Goal: Check status: Check status

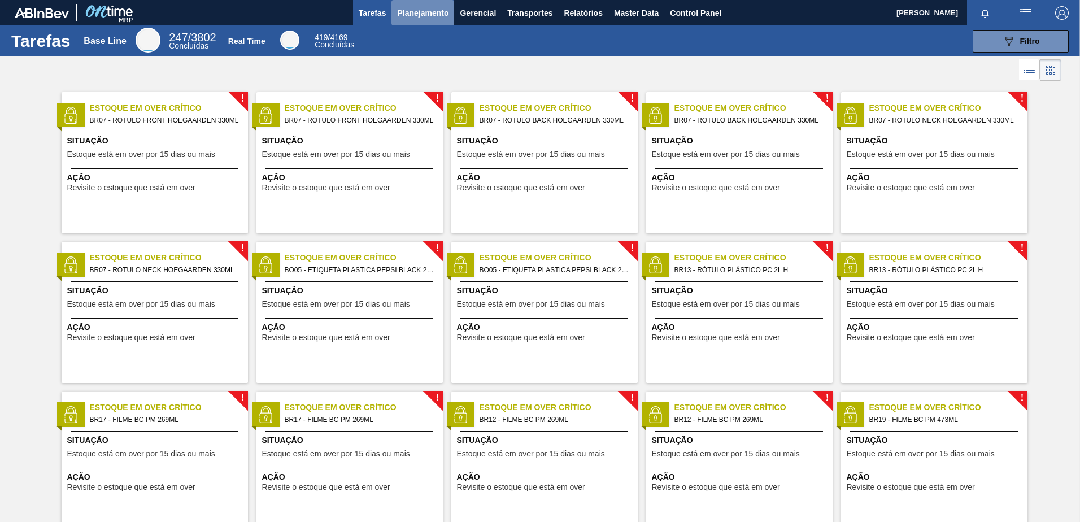
click at [436, 7] on span "Planejamento" at bounding box center [422, 13] width 51 height 14
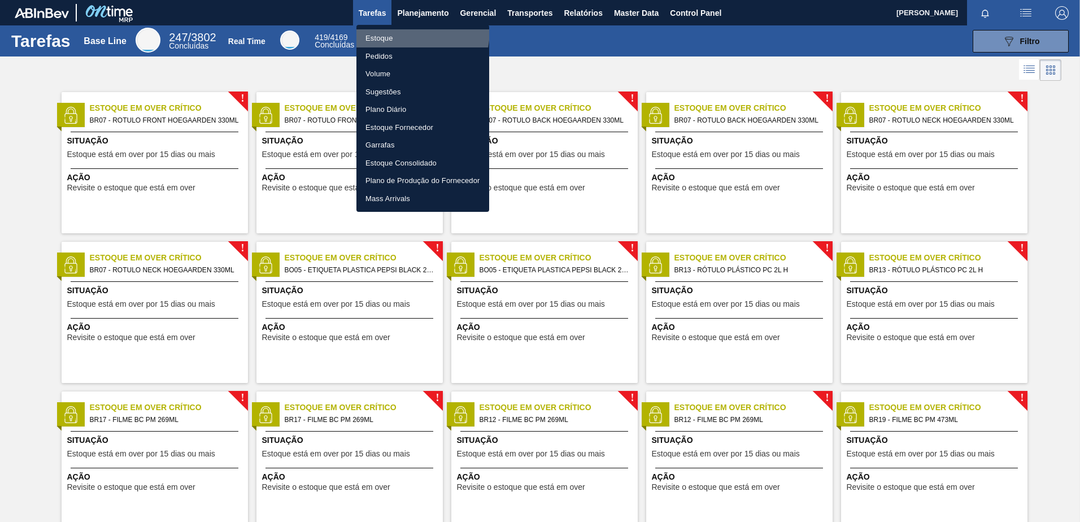
click at [389, 29] on li "Estoque" at bounding box center [422, 38] width 133 height 18
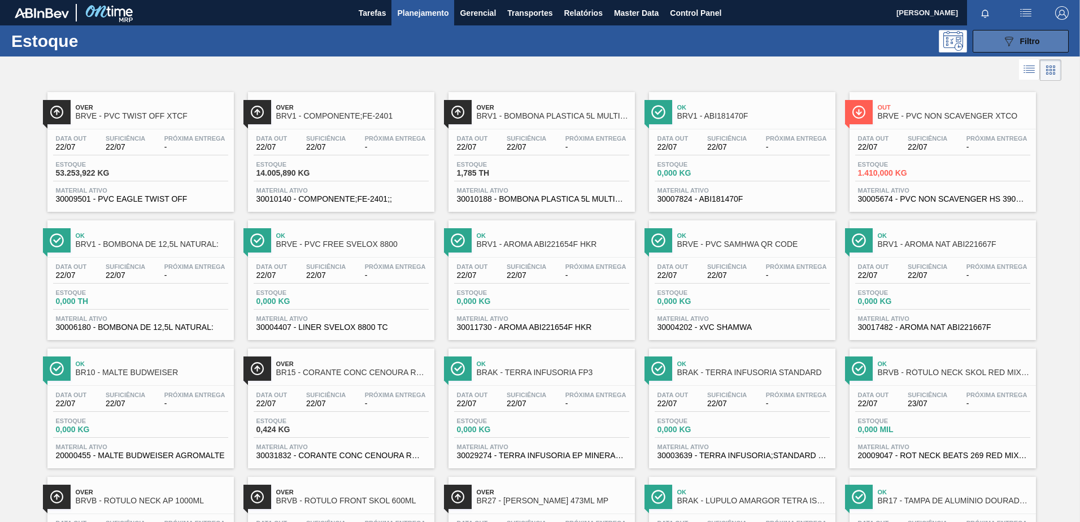
click at [1012, 41] on icon "089F7B8B-B2A5-4AFE-B5C0-19BA573D28AC" at bounding box center [1009, 41] width 14 height 14
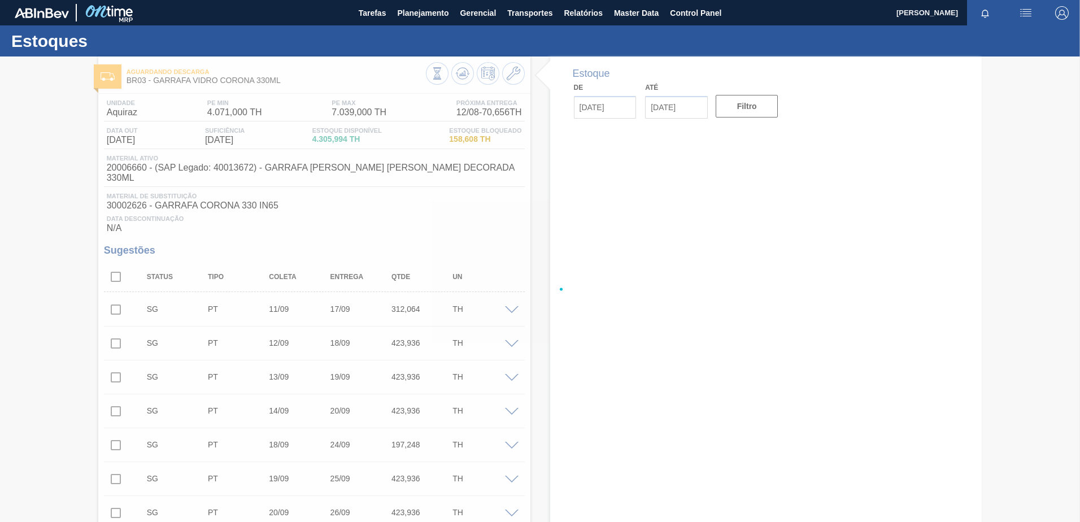
type input "[DATE]"
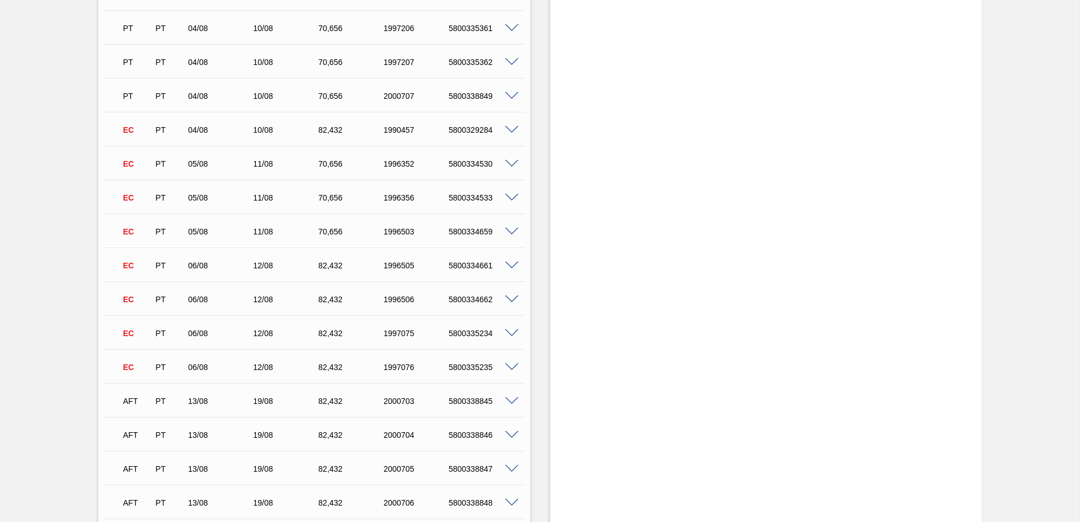
scroll to position [5254, 0]
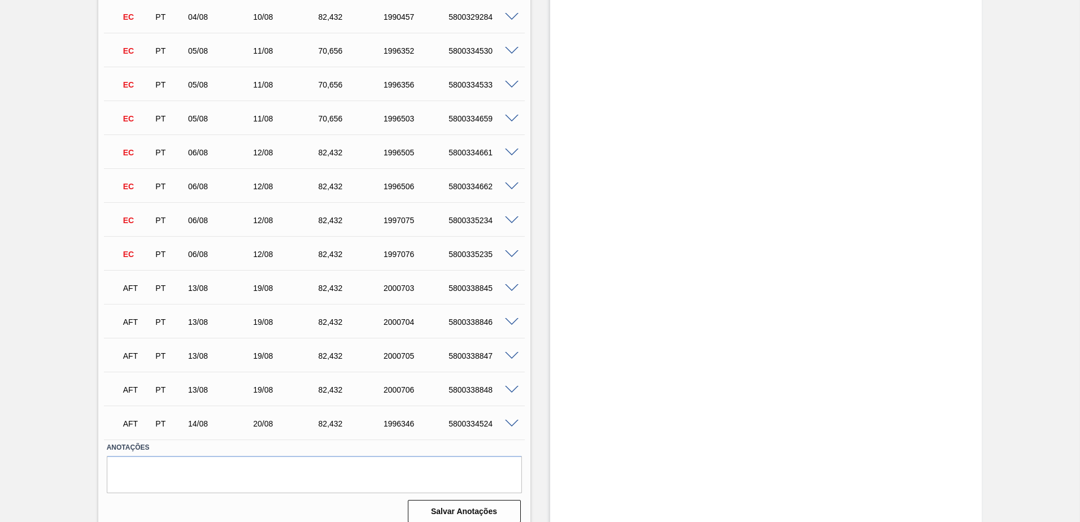
click at [510, 284] on span at bounding box center [512, 288] width 14 height 8
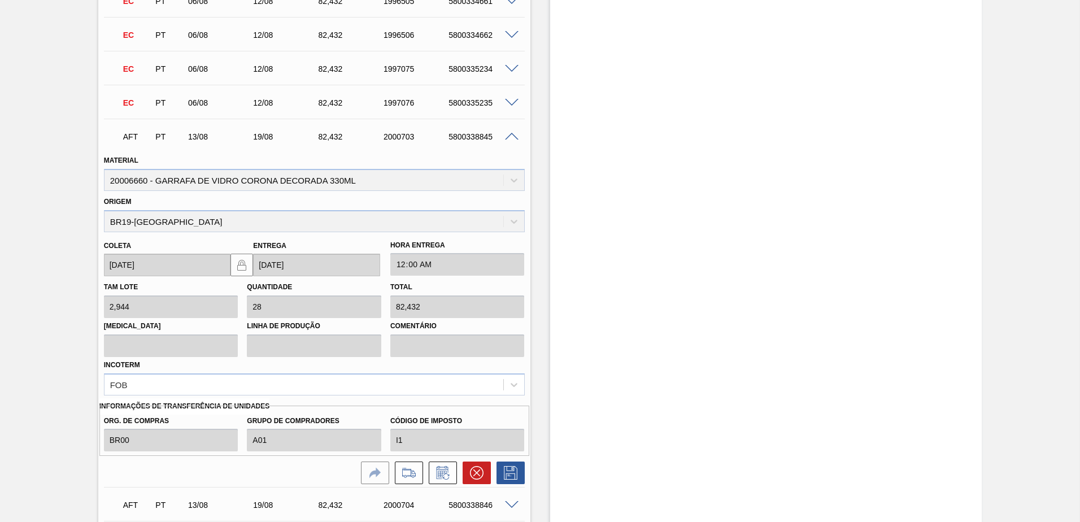
scroll to position [5589, 0]
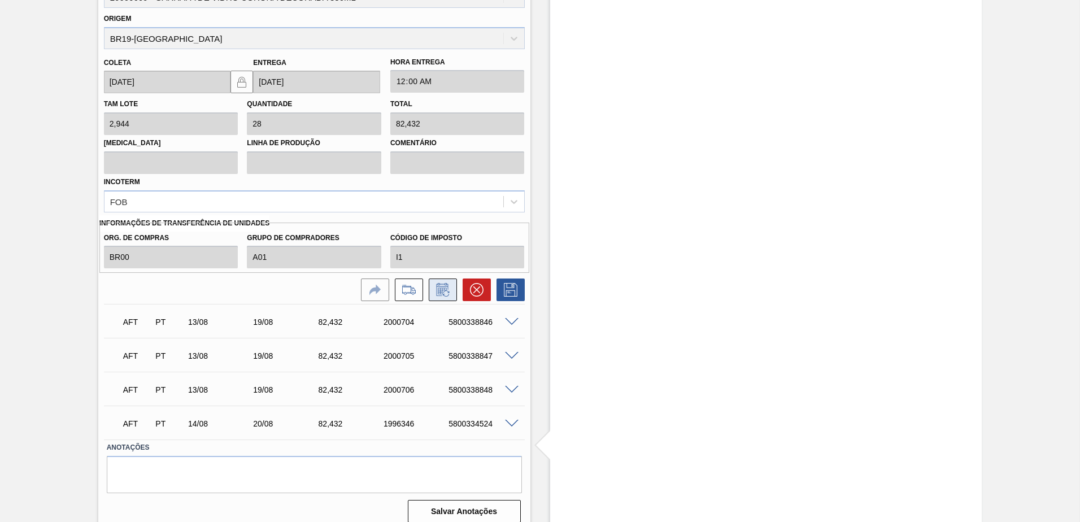
click at [441, 283] on icon at bounding box center [443, 290] width 18 height 14
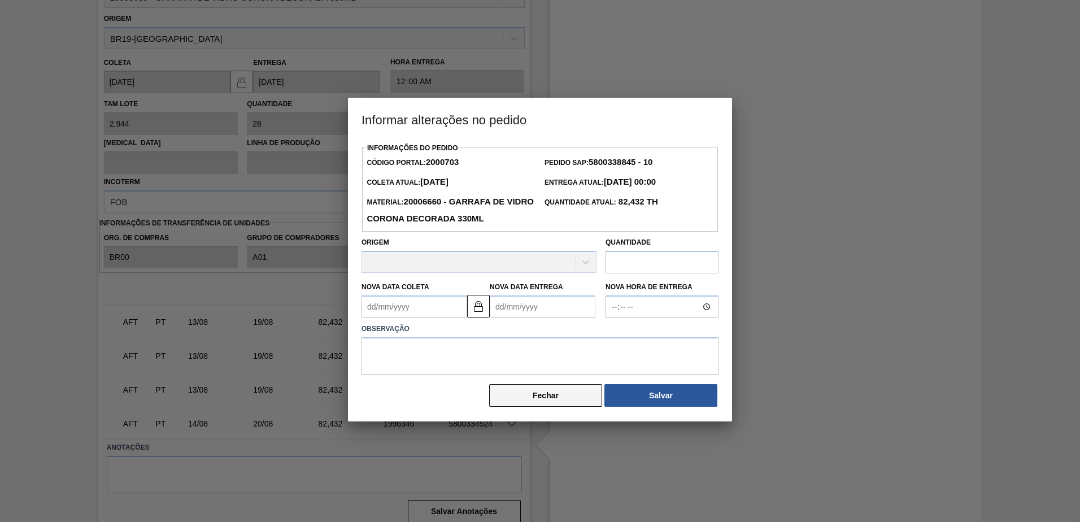
click at [561, 391] on button "Fechar" at bounding box center [545, 395] width 113 height 23
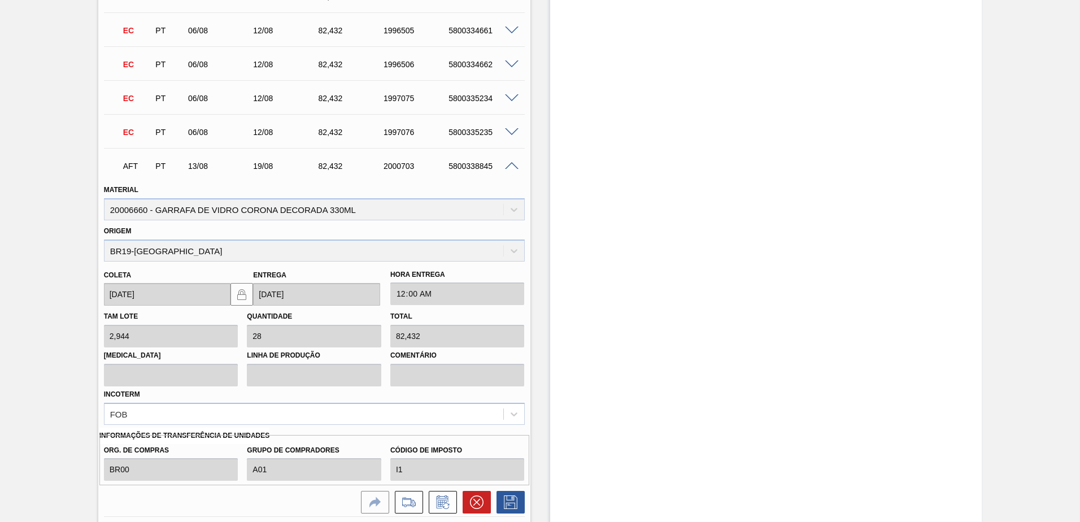
scroll to position [5363, 0]
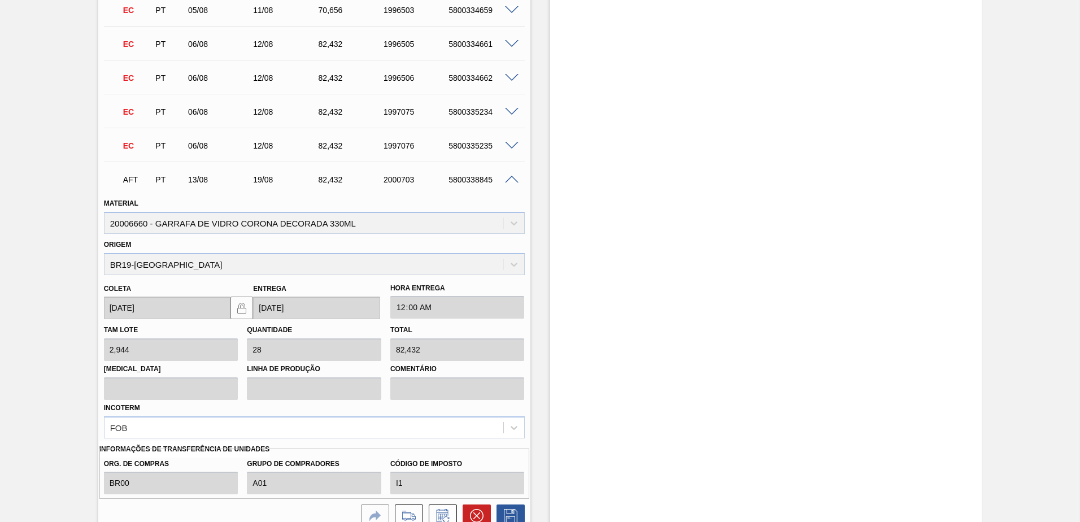
click at [513, 176] on span at bounding box center [512, 180] width 14 height 8
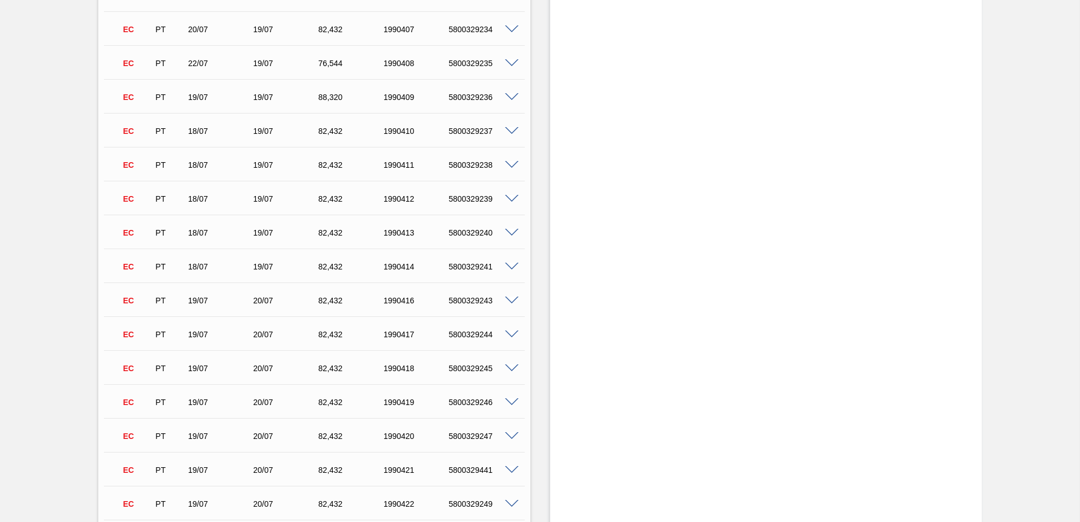
scroll to position [1977, 0]
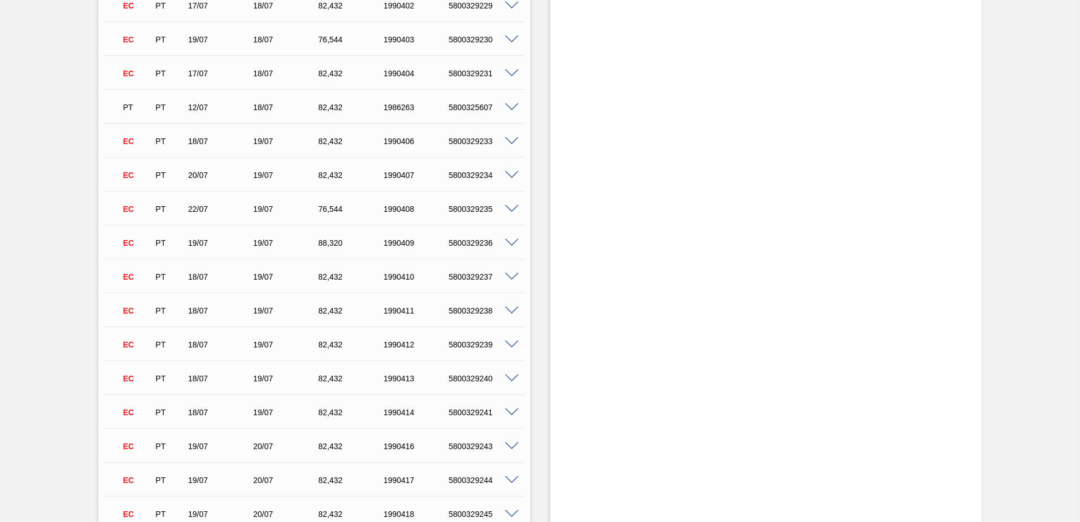
click at [510, 205] on span at bounding box center [512, 209] width 14 height 8
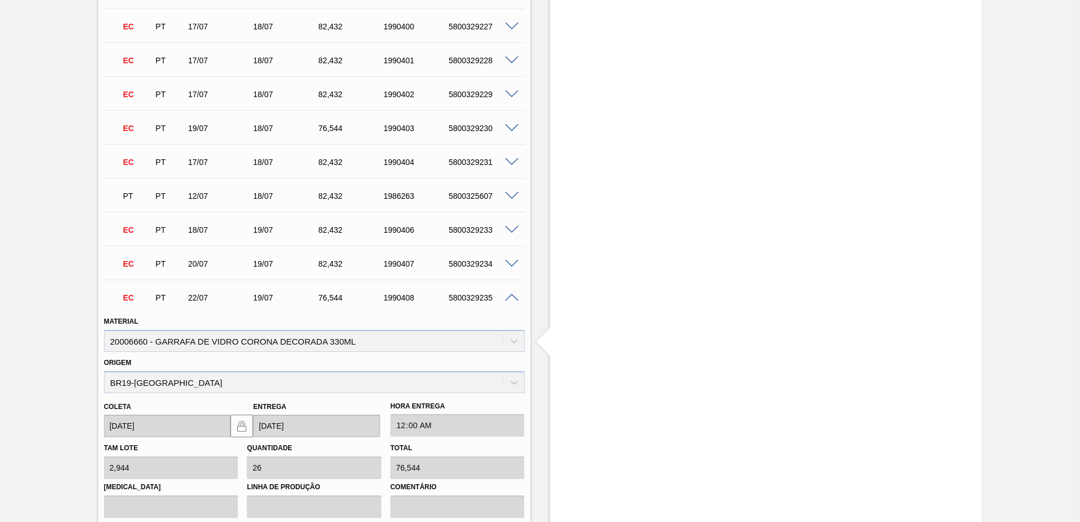
scroll to position [1808, 0]
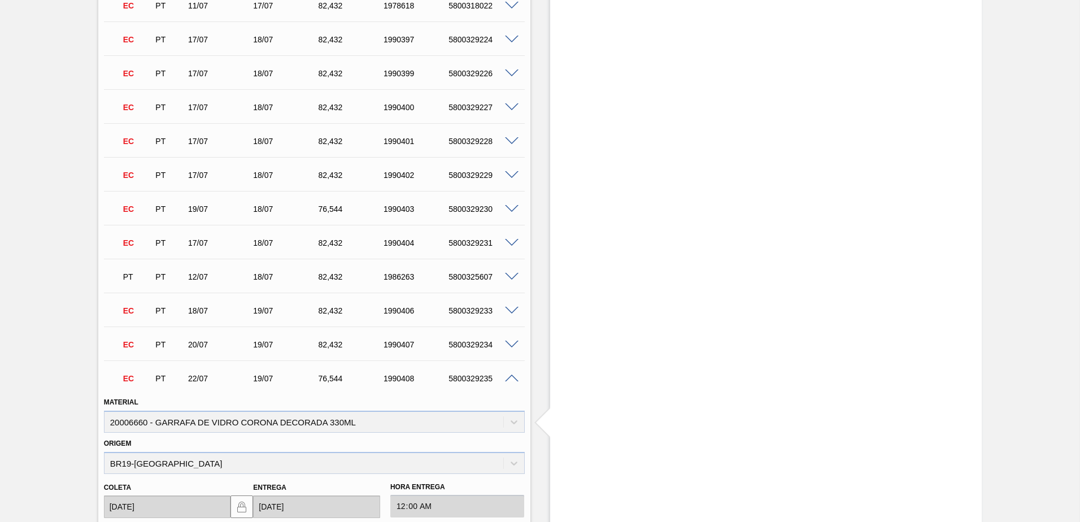
click at [512, 375] on span at bounding box center [512, 379] width 14 height 8
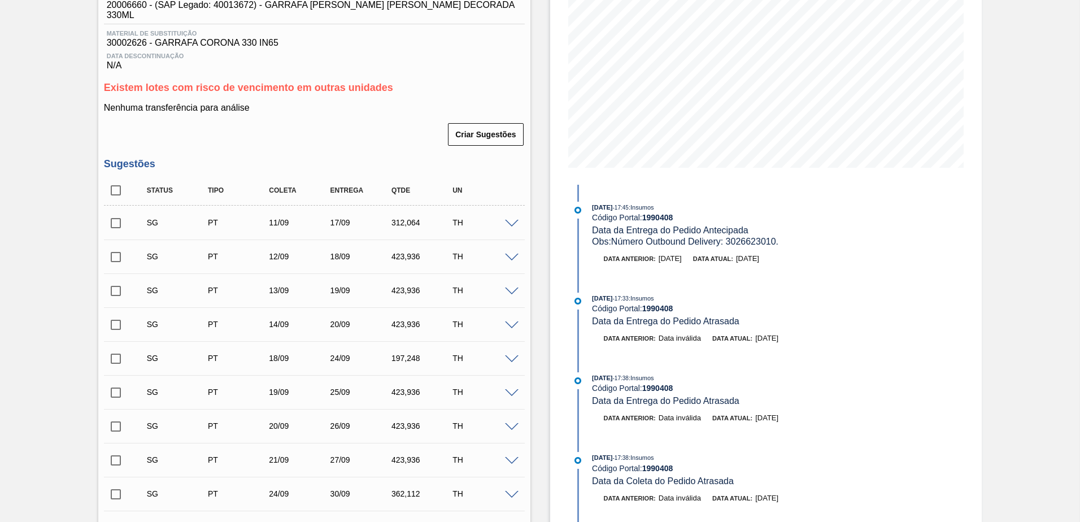
scroll to position [0, 0]
